Goal: Information Seeking & Learning: Learn about a topic

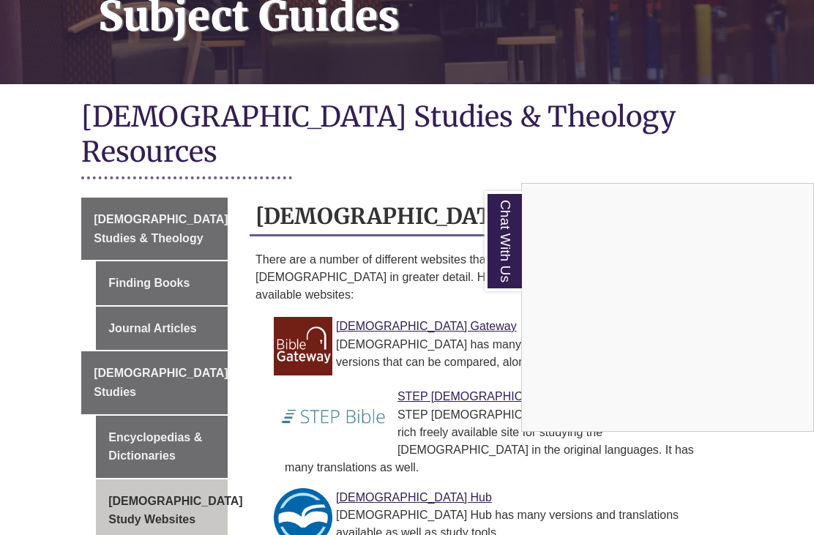
scroll to position [265, 0]
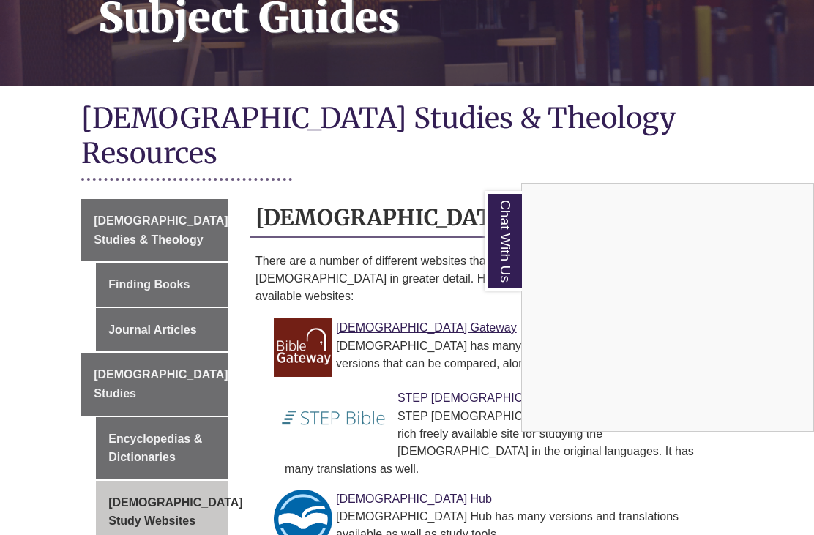
click at [206, 171] on div "Chat With Us" at bounding box center [407, 267] width 814 height 535
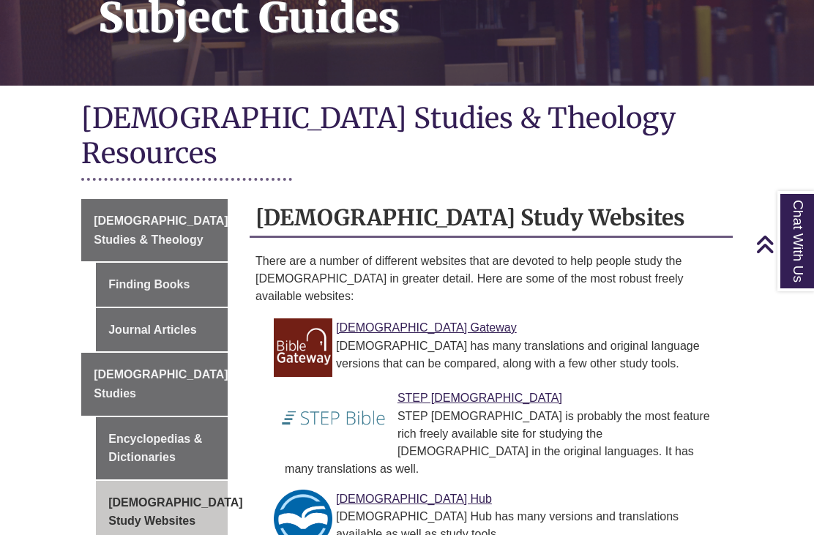
click at [187, 199] on link "[DEMOGRAPHIC_DATA] Studies & Theology" at bounding box center [154, 230] width 146 height 62
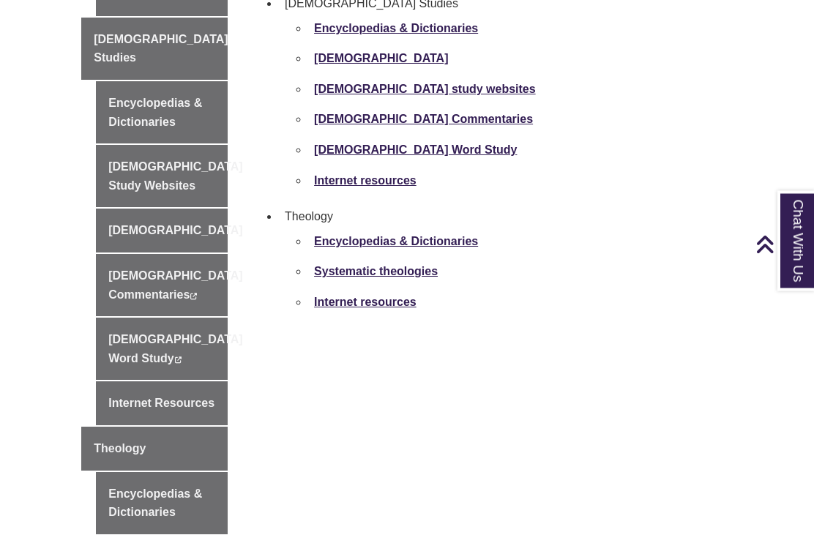
scroll to position [687, 0]
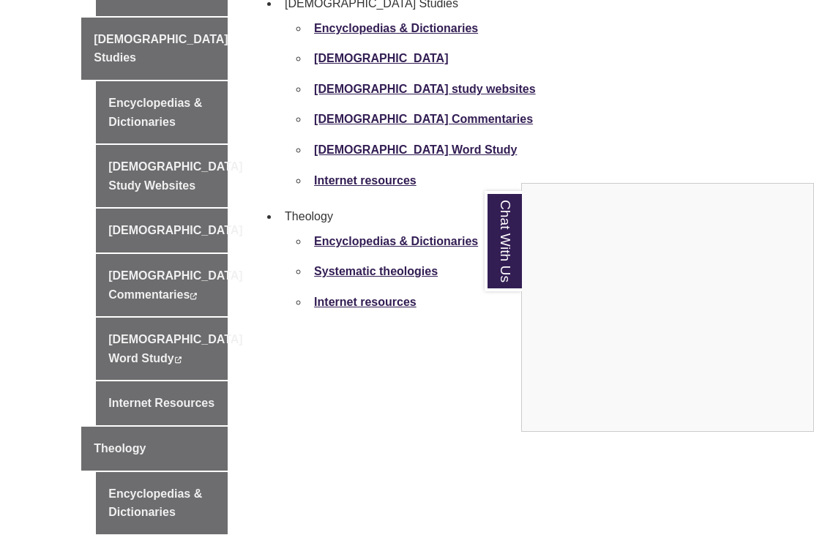
click at [205, 267] on div "Chat With Us" at bounding box center [407, 267] width 814 height 535
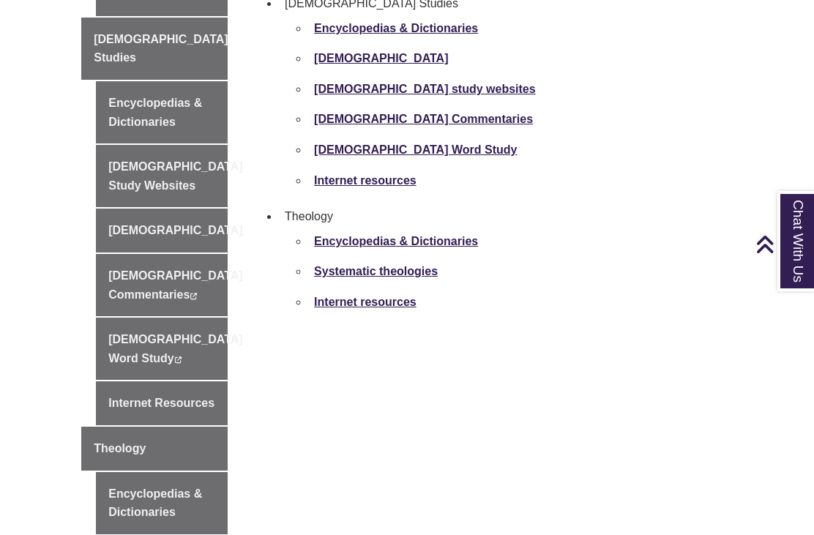
click at [192, 318] on link "Bible Word Study This link opens in a new window This link opens in a new window" at bounding box center [162, 349] width 132 height 62
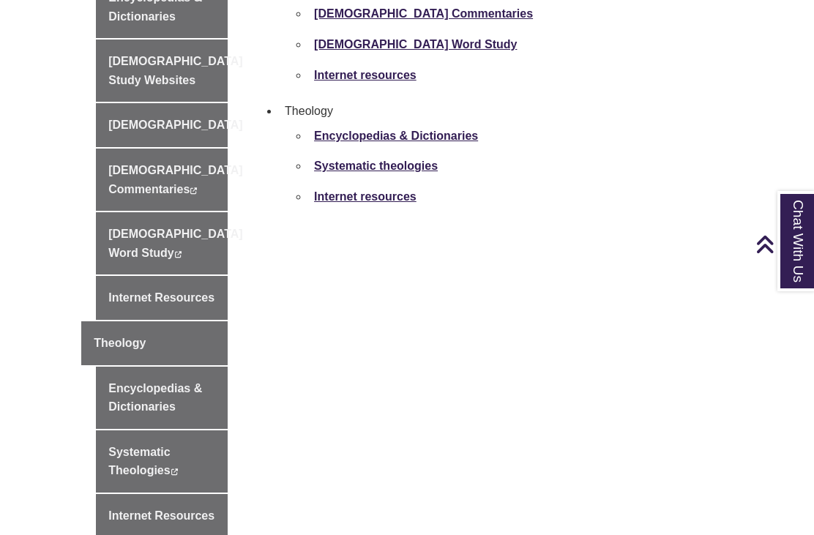
scroll to position [782, 0]
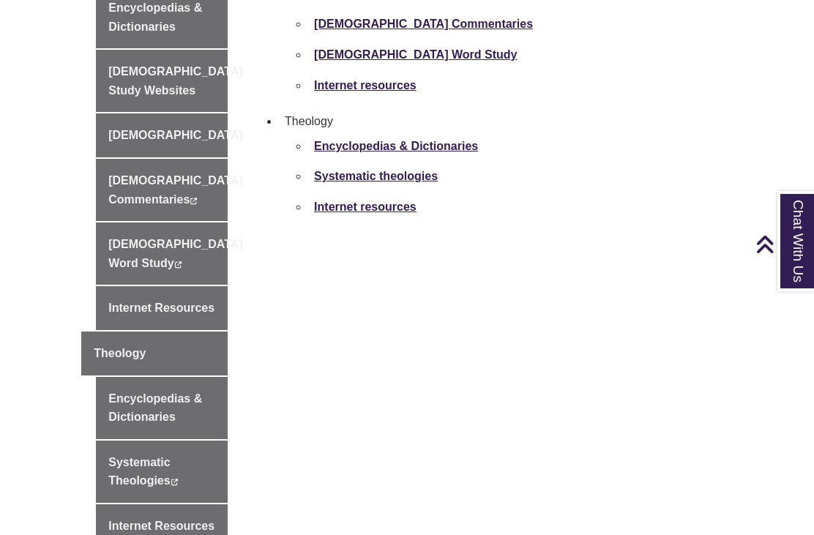
click at [140, 332] on link "Theology" at bounding box center [154, 354] width 146 height 44
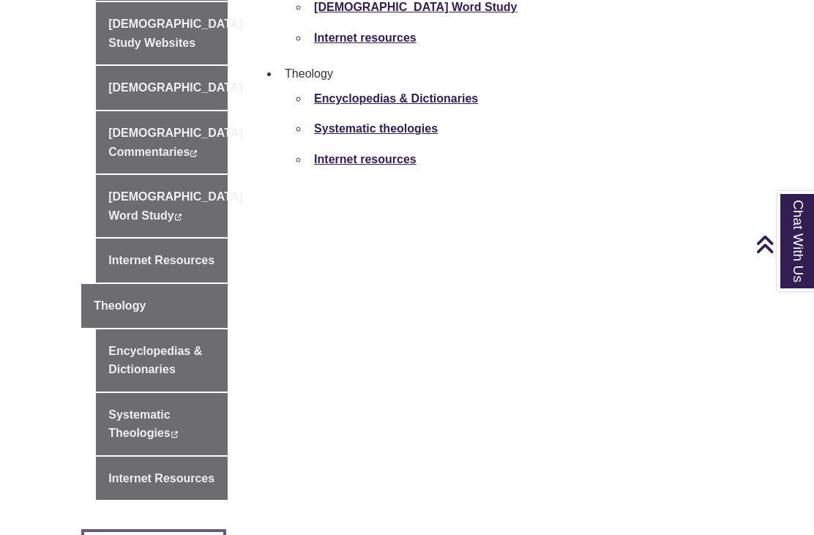
scroll to position [829, 0]
